Goal: Task Accomplishment & Management: Manage account settings

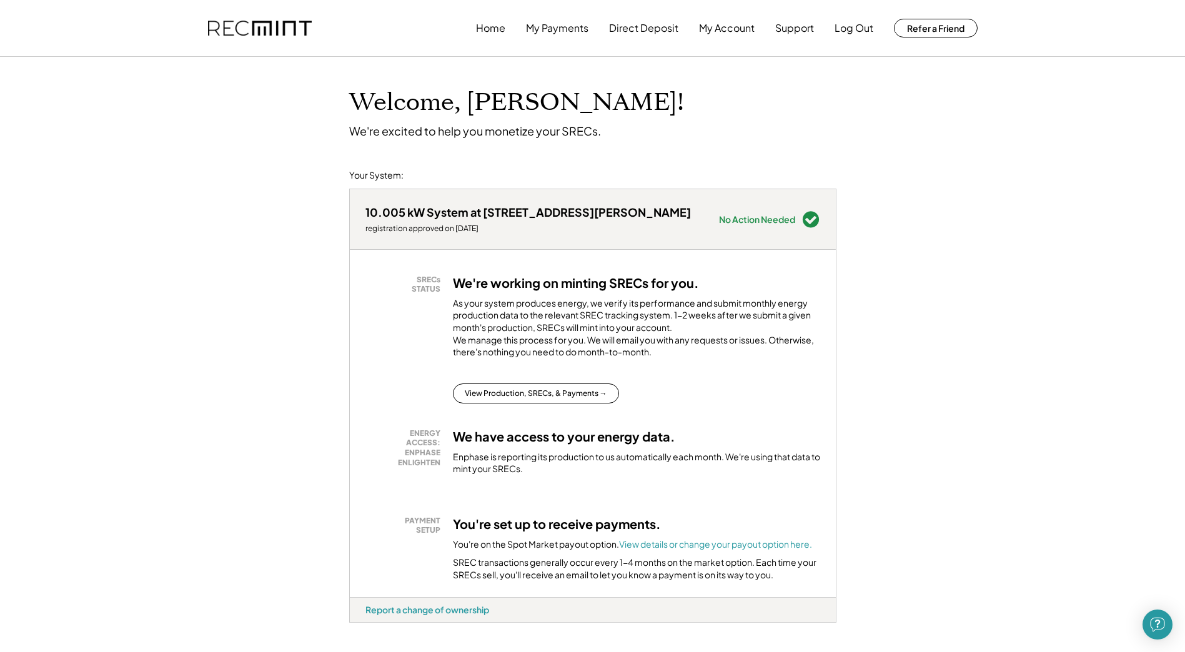
click at [560, 421] on div "SRECs STATUS We're working on minting SRECs for you. As your system produces en…" at bounding box center [593, 423] width 486 height 347
click at [567, 404] on button "View Production, SRECs, & Payments →" at bounding box center [536, 394] width 166 height 20
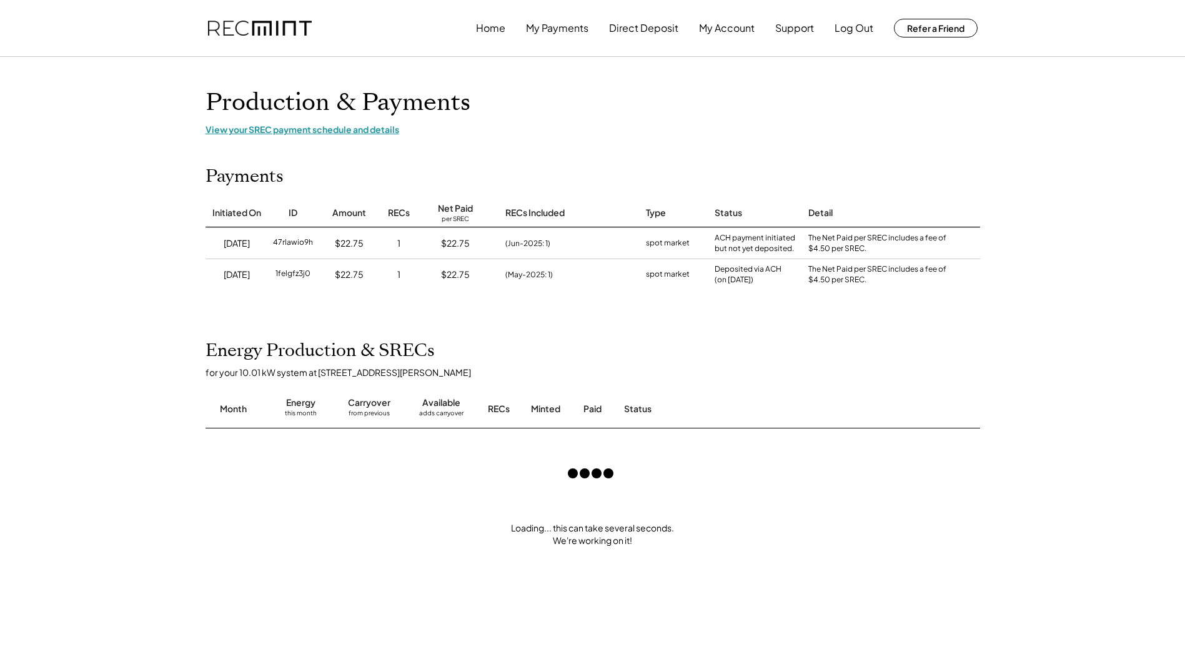
click at [288, 126] on div "View your SREC payment schedule and details" at bounding box center [593, 129] width 775 height 11
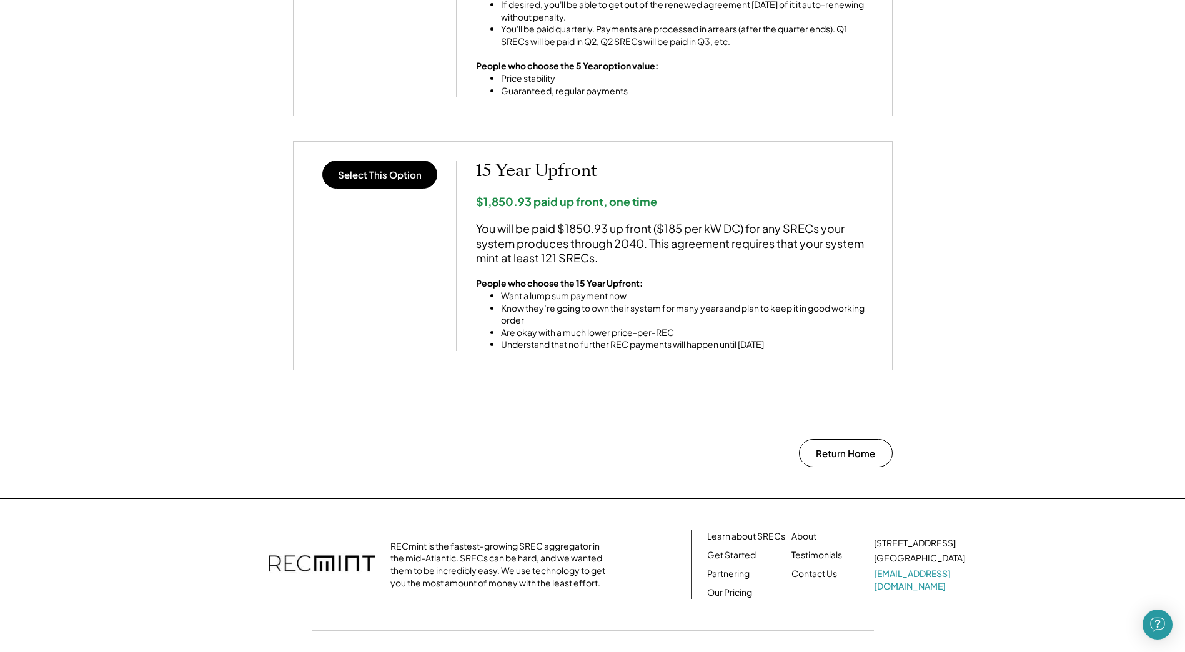
scroll to position [917, 0]
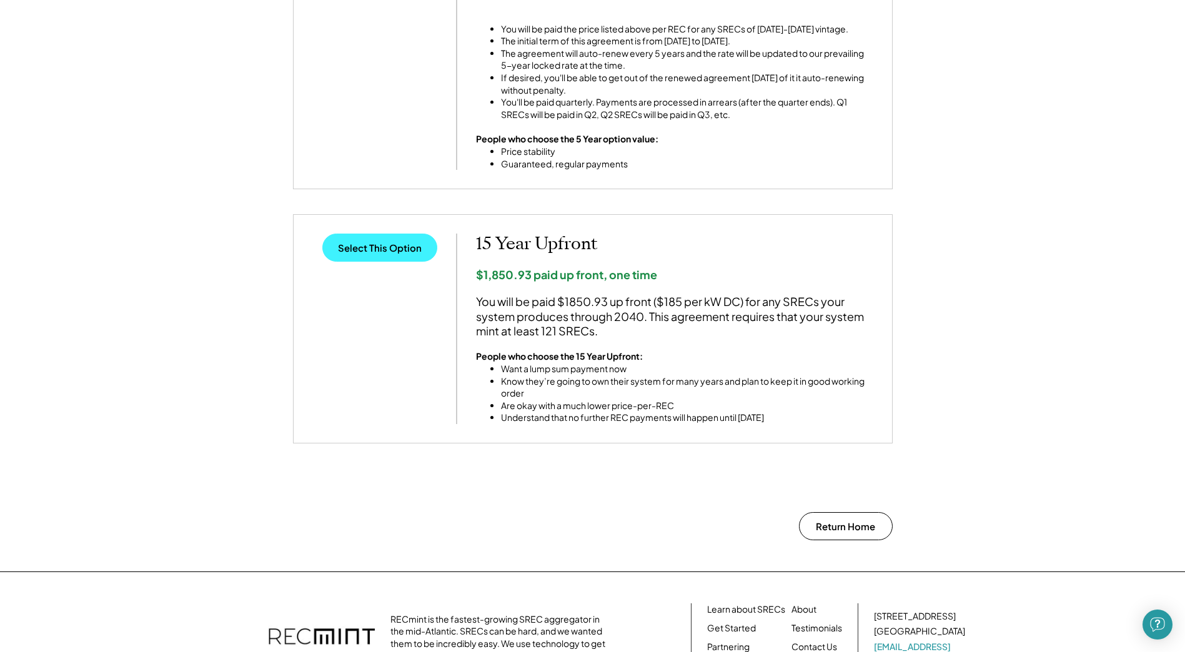
click at [379, 250] on button "Select This Option" at bounding box center [379, 248] width 115 height 28
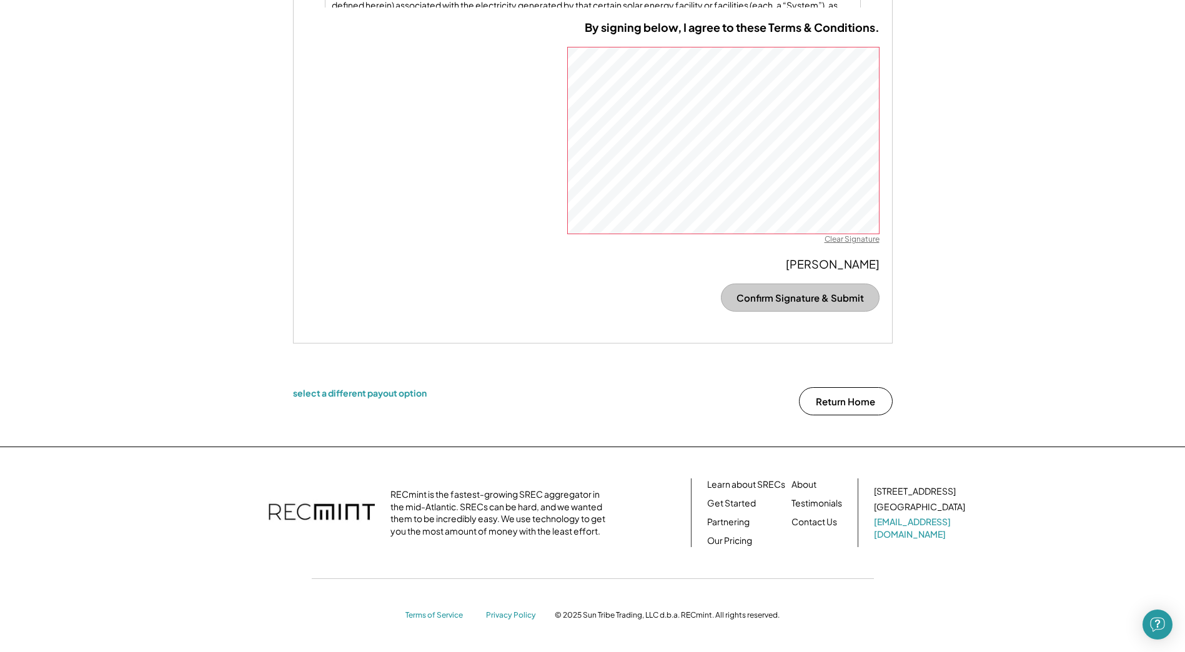
scroll to position [766, 0]
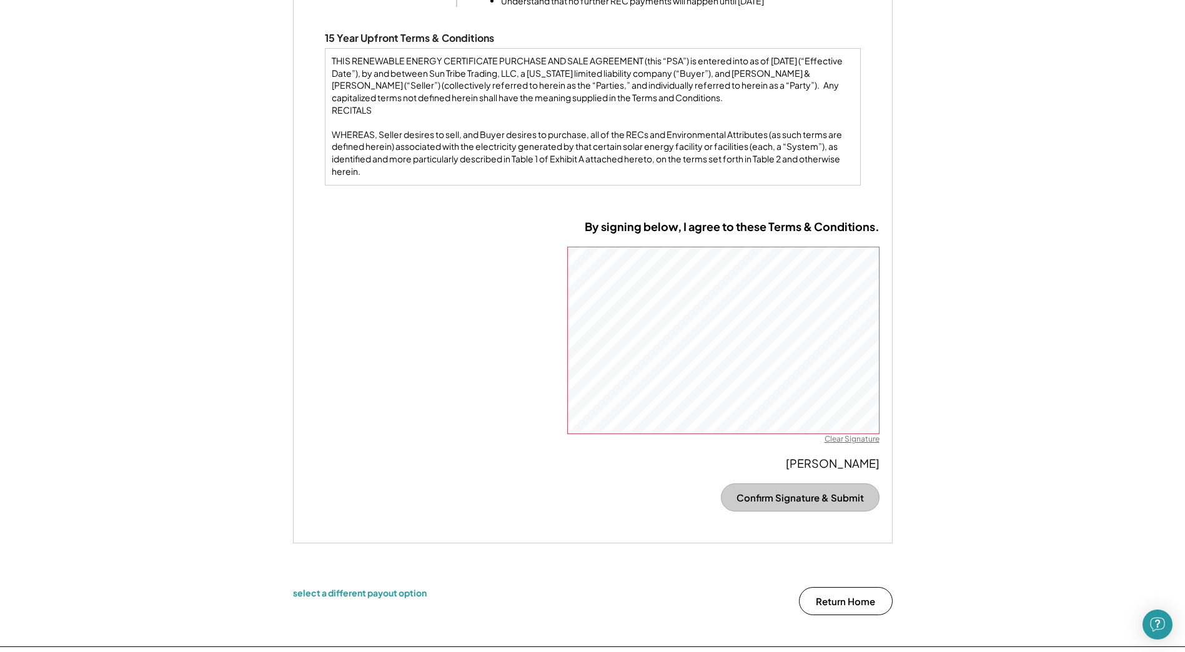
click at [887, 341] on div "By signing below, I agree to these Terms & Conditions. Clear Signature Jonathan…" at bounding box center [593, 375] width 600 height 336
click at [802, 492] on button "Confirm Signature & Submit" at bounding box center [800, 498] width 159 height 28
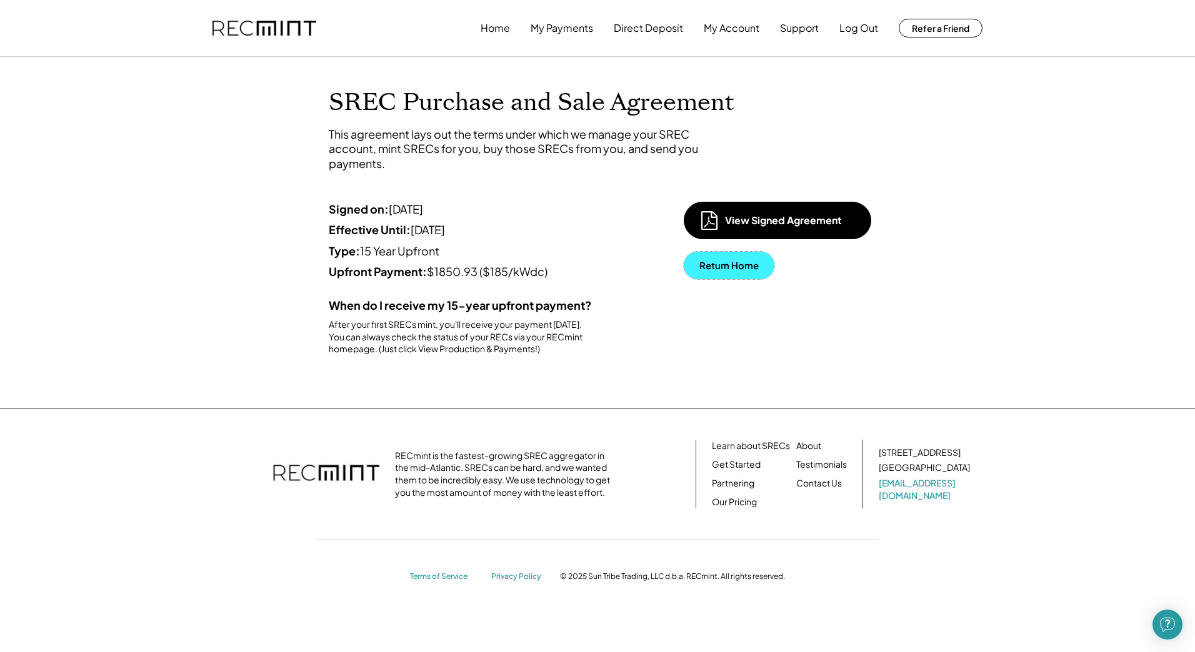
click at [727, 269] on button "Return Home" at bounding box center [729, 265] width 91 height 27
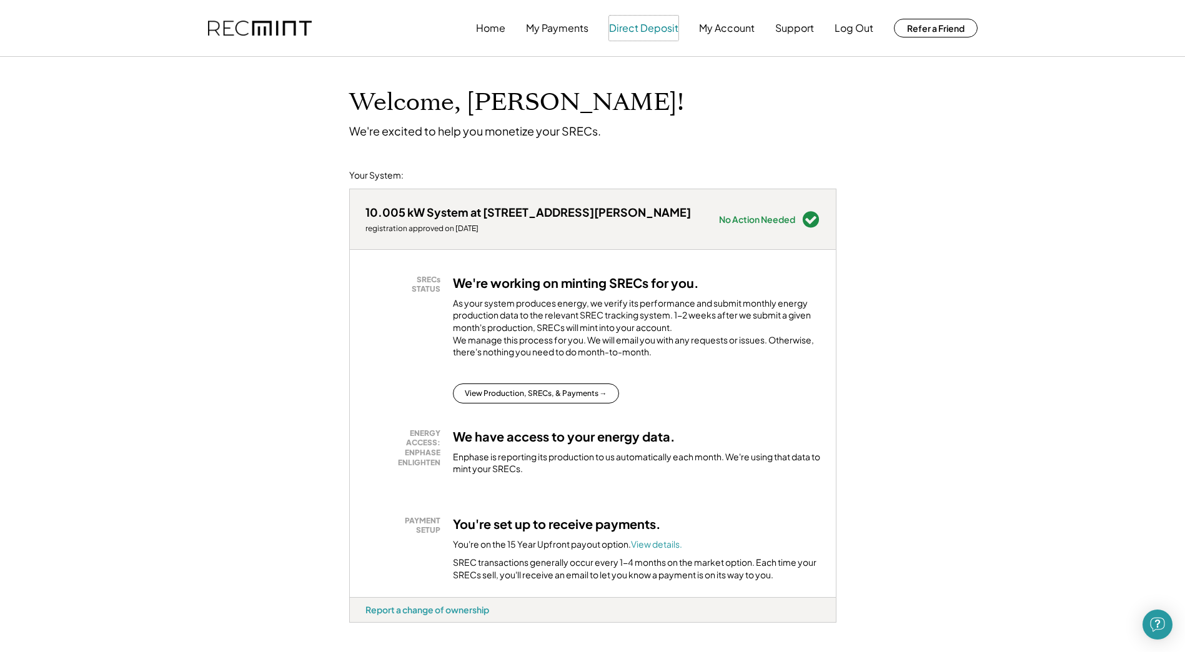
click at [665, 29] on button "Direct Deposit" at bounding box center [643, 28] width 69 height 25
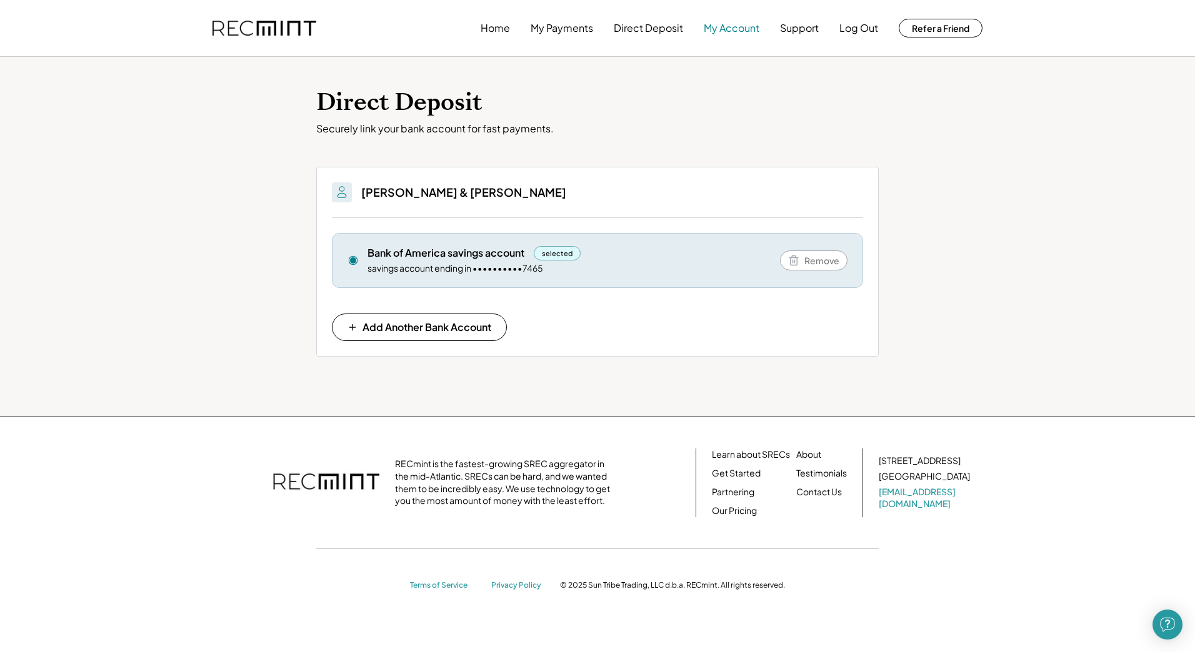
click at [722, 29] on button "My Account" at bounding box center [732, 28] width 56 height 25
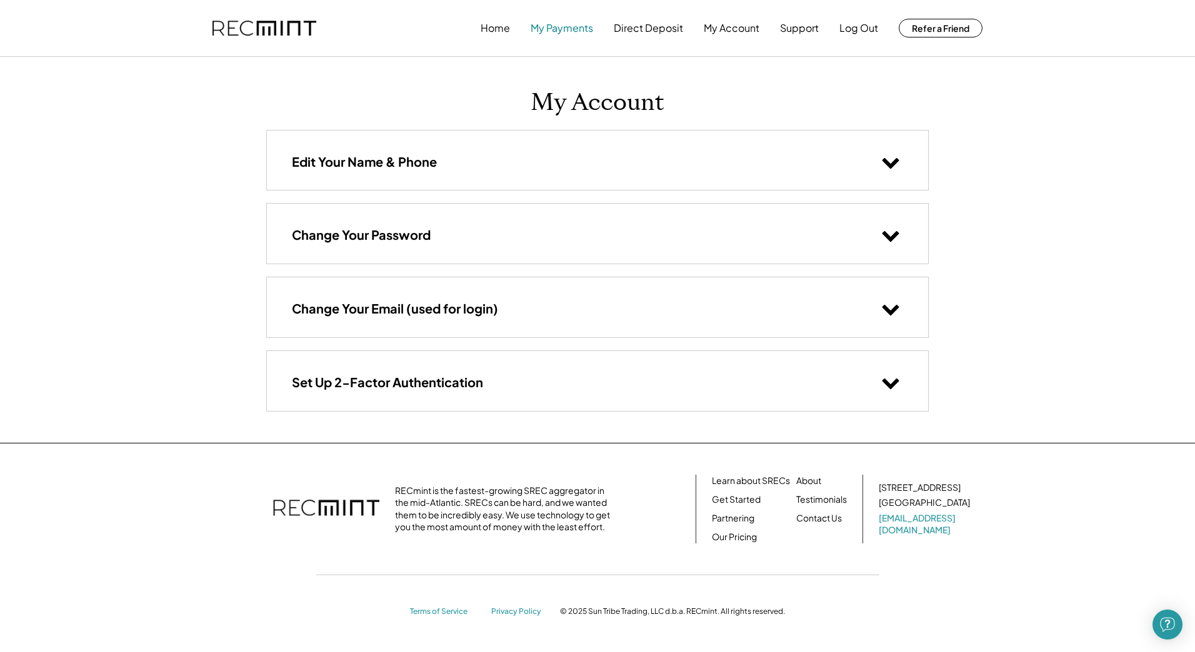
click at [562, 31] on button "My Payments" at bounding box center [562, 28] width 62 height 25
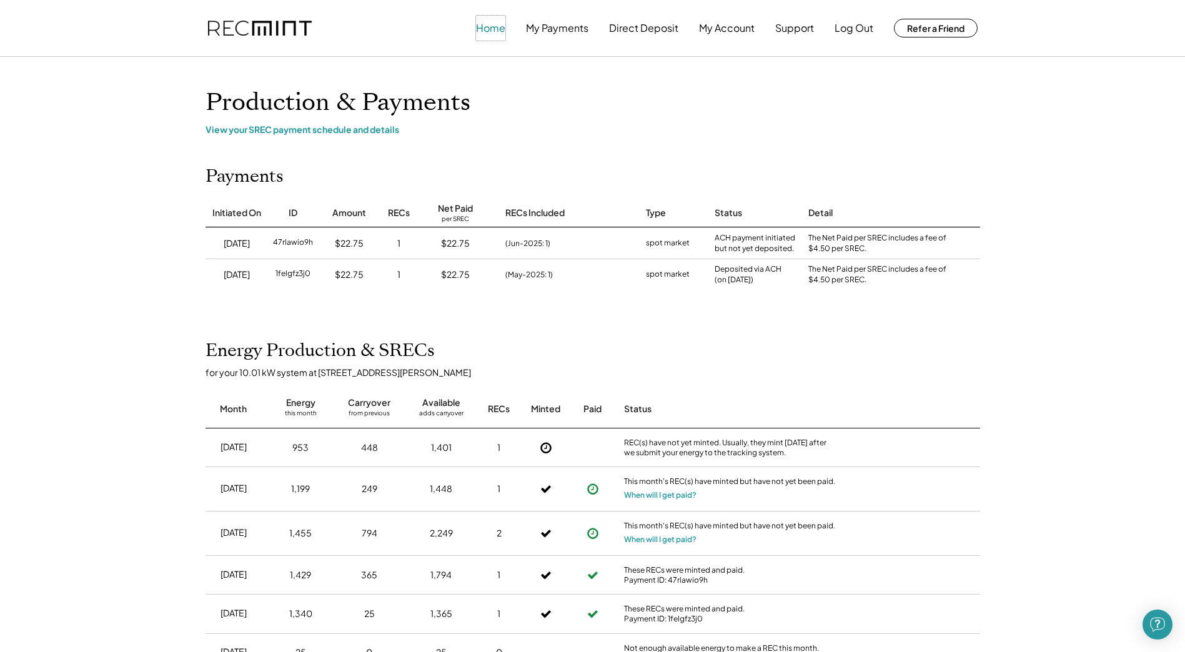
click at [477, 26] on button "Home" at bounding box center [490, 28] width 29 height 25
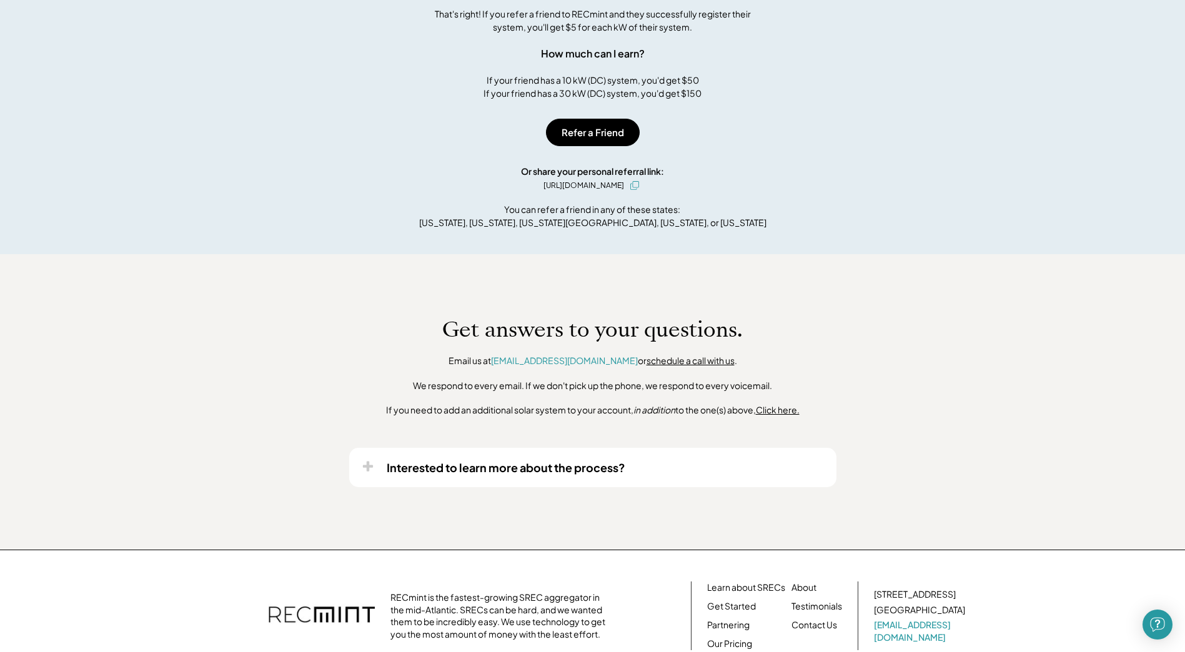
scroll to position [844, 0]
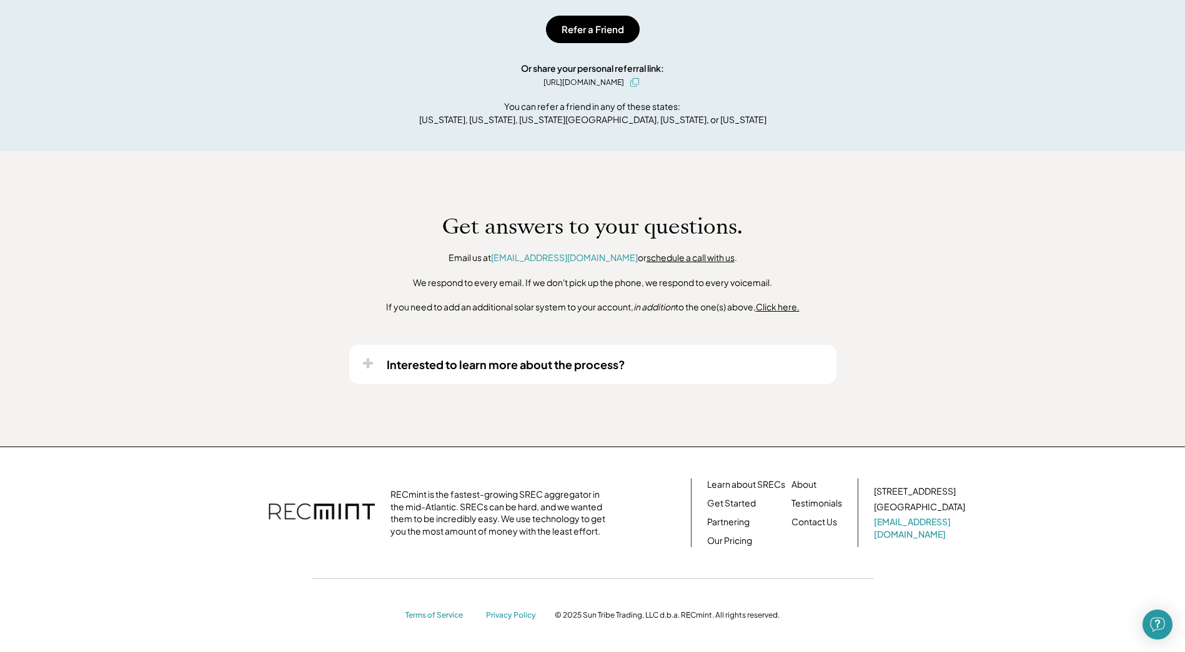
click at [366, 363] on use at bounding box center [367, 363] width 10 height 10
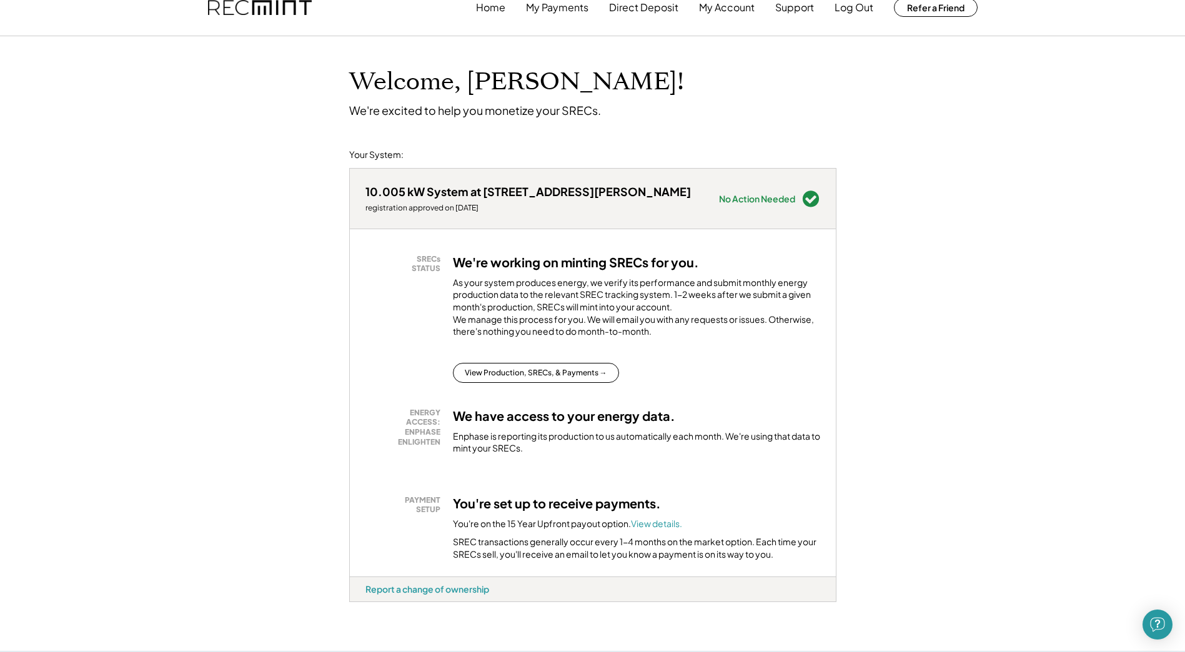
scroll to position [0, 0]
